Goal: Task Accomplishment & Management: Manage account settings

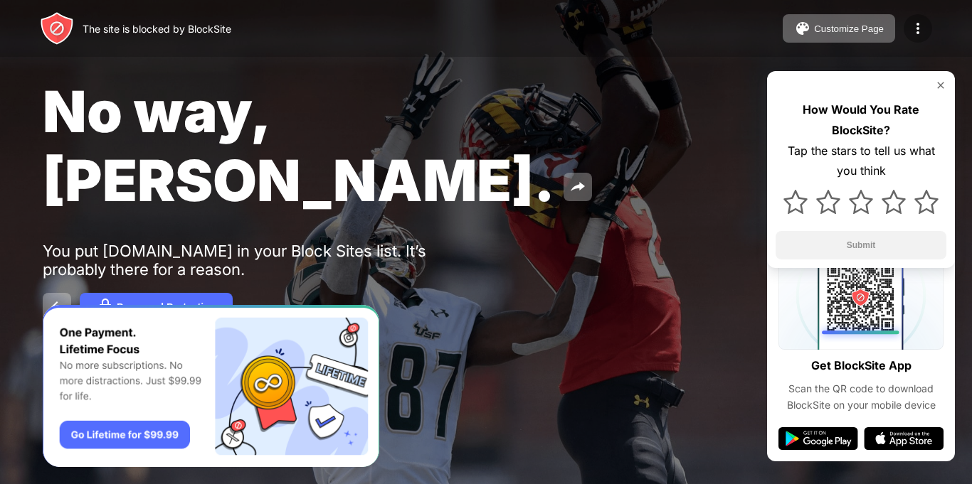
click at [914, 30] on img at bounding box center [917, 28] width 17 height 17
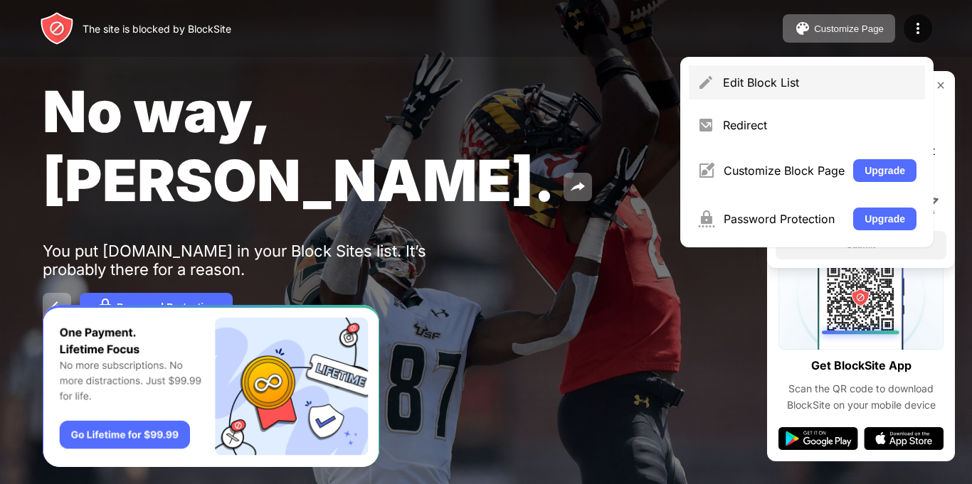
click at [793, 78] on div "Edit Block List" at bounding box center [819, 82] width 193 height 14
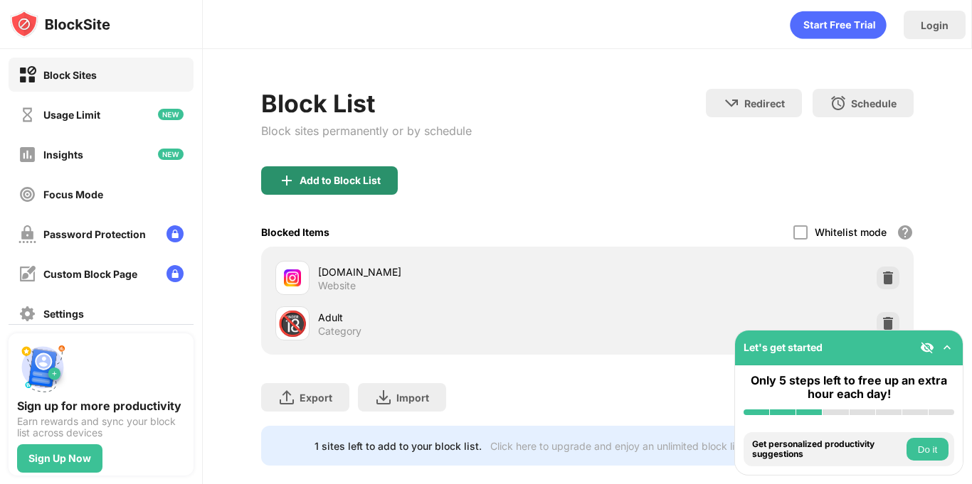
click at [328, 175] on div "Add to Block List" at bounding box center [339, 180] width 81 height 11
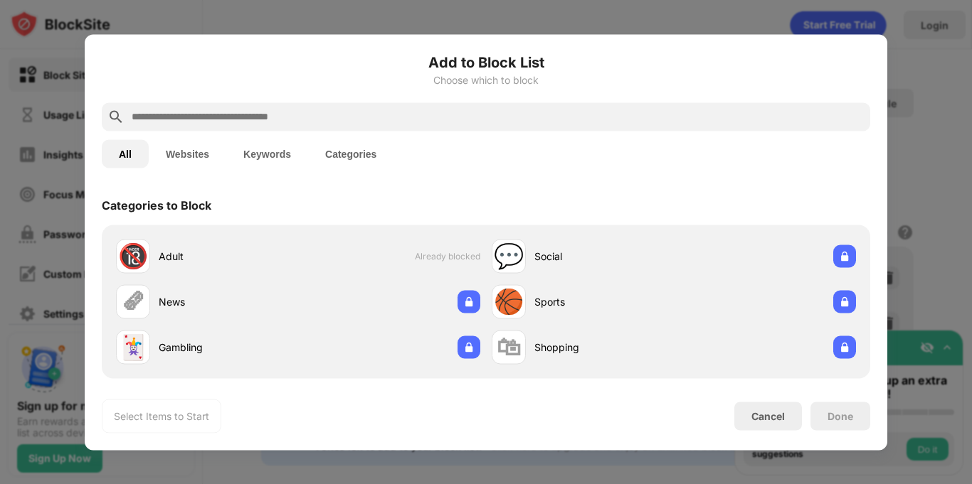
click at [386, 111] on input "text" at bounding box center [497, 116] width 734 height 17
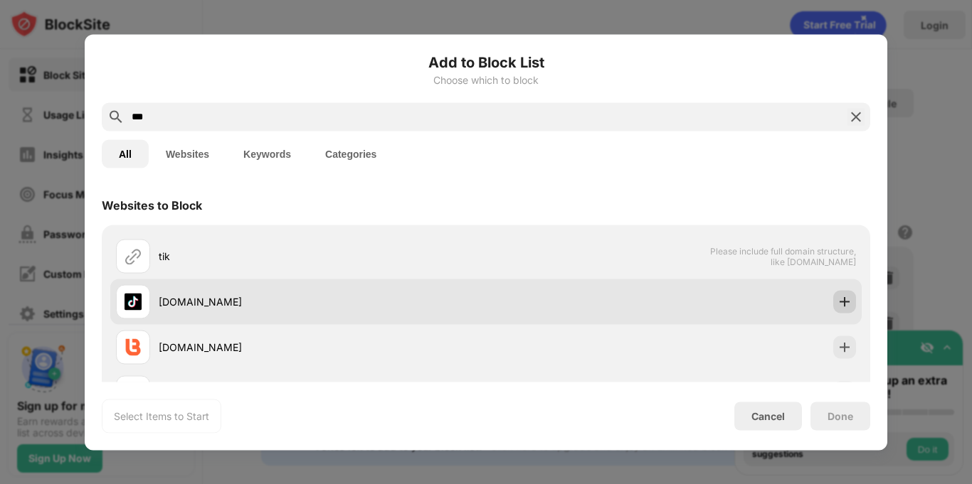
type input "***"
click at [848, 303] on img at bounding box center [844, 301] width 14 height 14
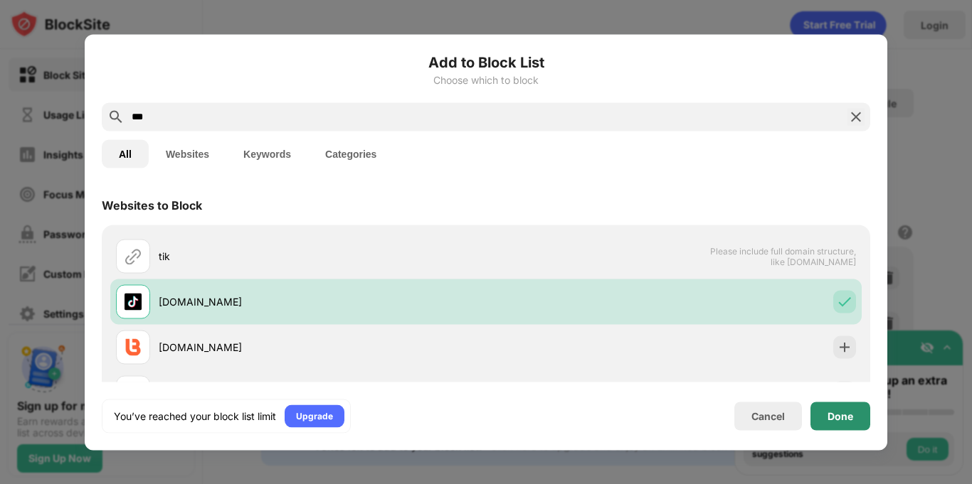
click at [842, 425] on div "Done" at bounding box center [840, 416] width 60 height 28
